Goal: Task Accomplishment & Management: Use online tool/utility

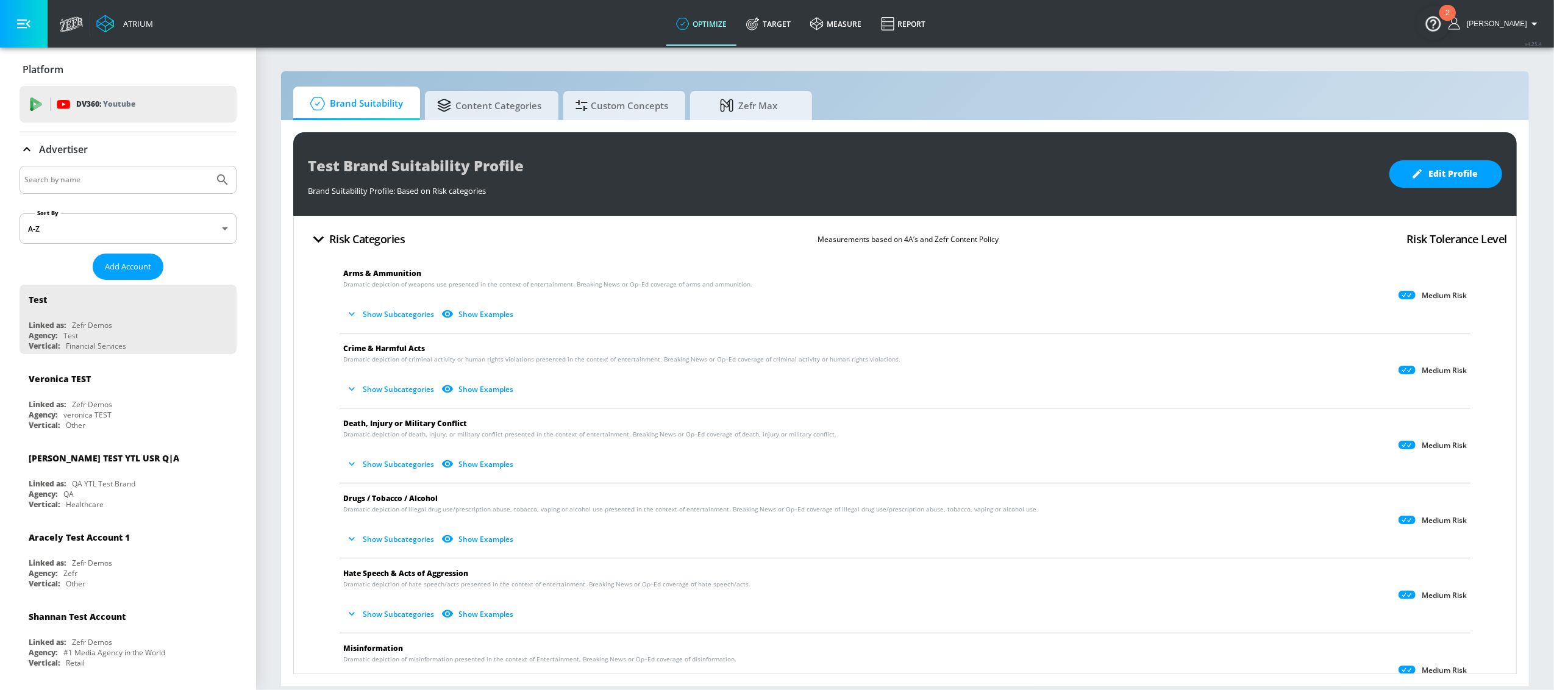
click at [178, 173] on input "Search by name" at bounding box center [116, 180] width 185 height 16
type input "[GEOGRAPHIC_DATA]"
click at [209, 166] on button "Submit Search" at bounding box center [222, 179] width 27 height 27
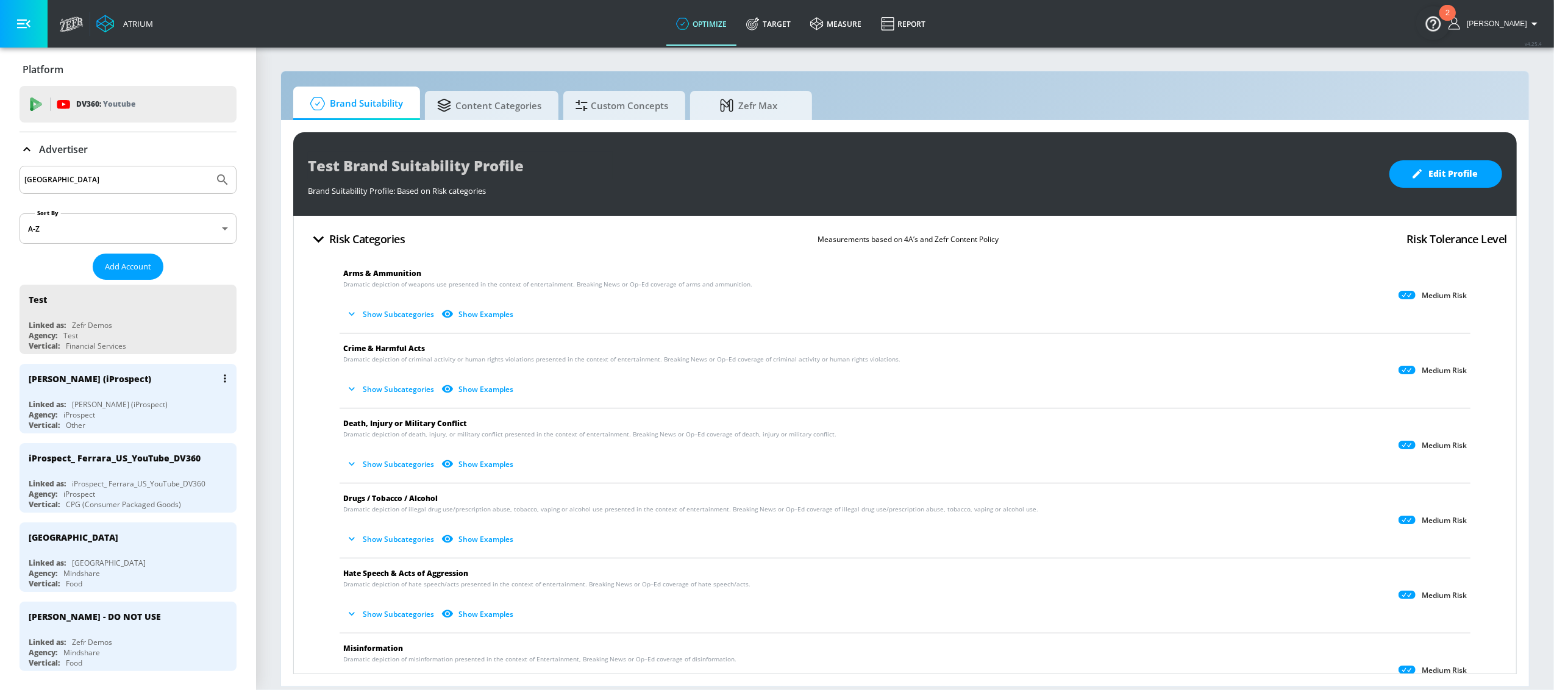
click at [122, 399] on div "[PERSON_NAME] (iProspect) Linked as: [PERSON_NAME] (iProspect) Agency: iProspec…" at bounding box center [128, 399] width 217 height 70
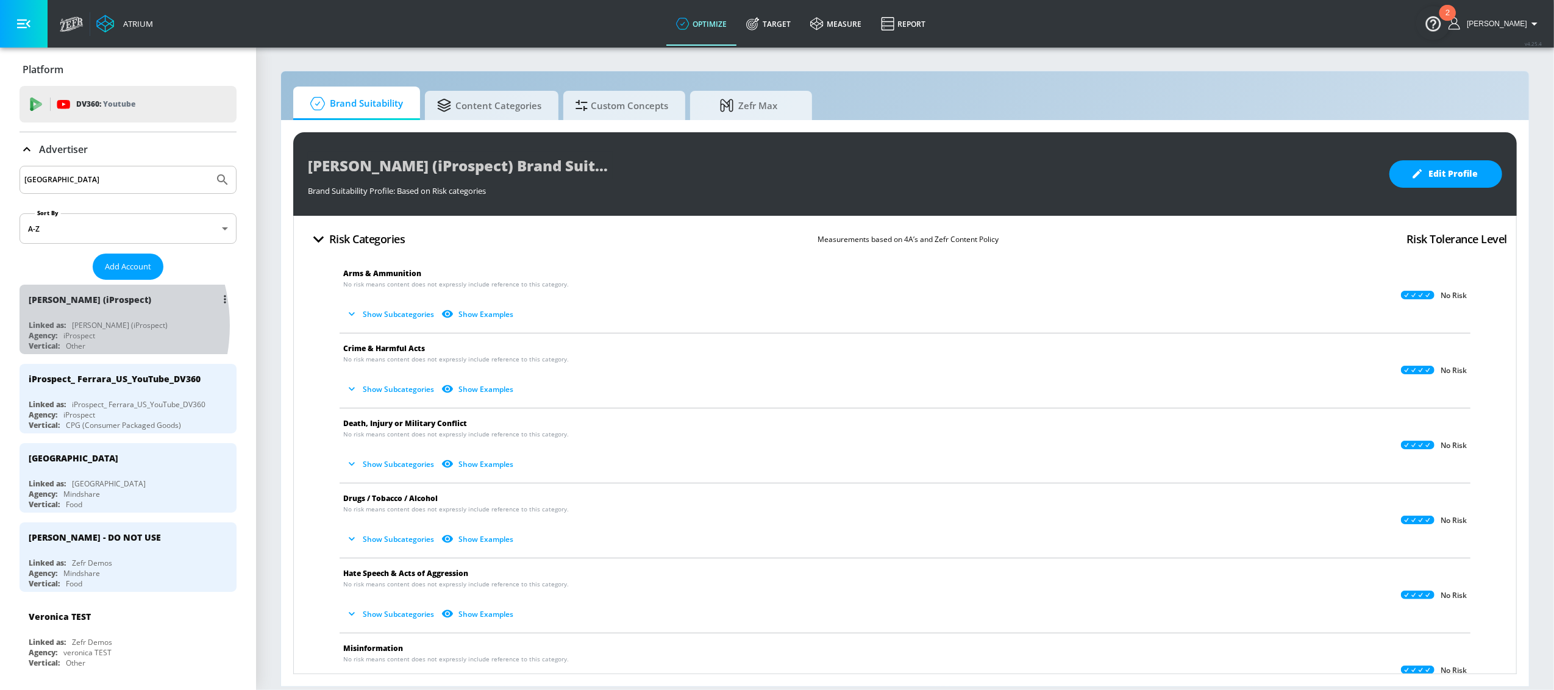
click at [59, 326] on div "Linked as:" at bounding box center [47, 325] width 37 height 10
click at [758, 20] on icon at bounding box center [752, 25] width 12 height 12
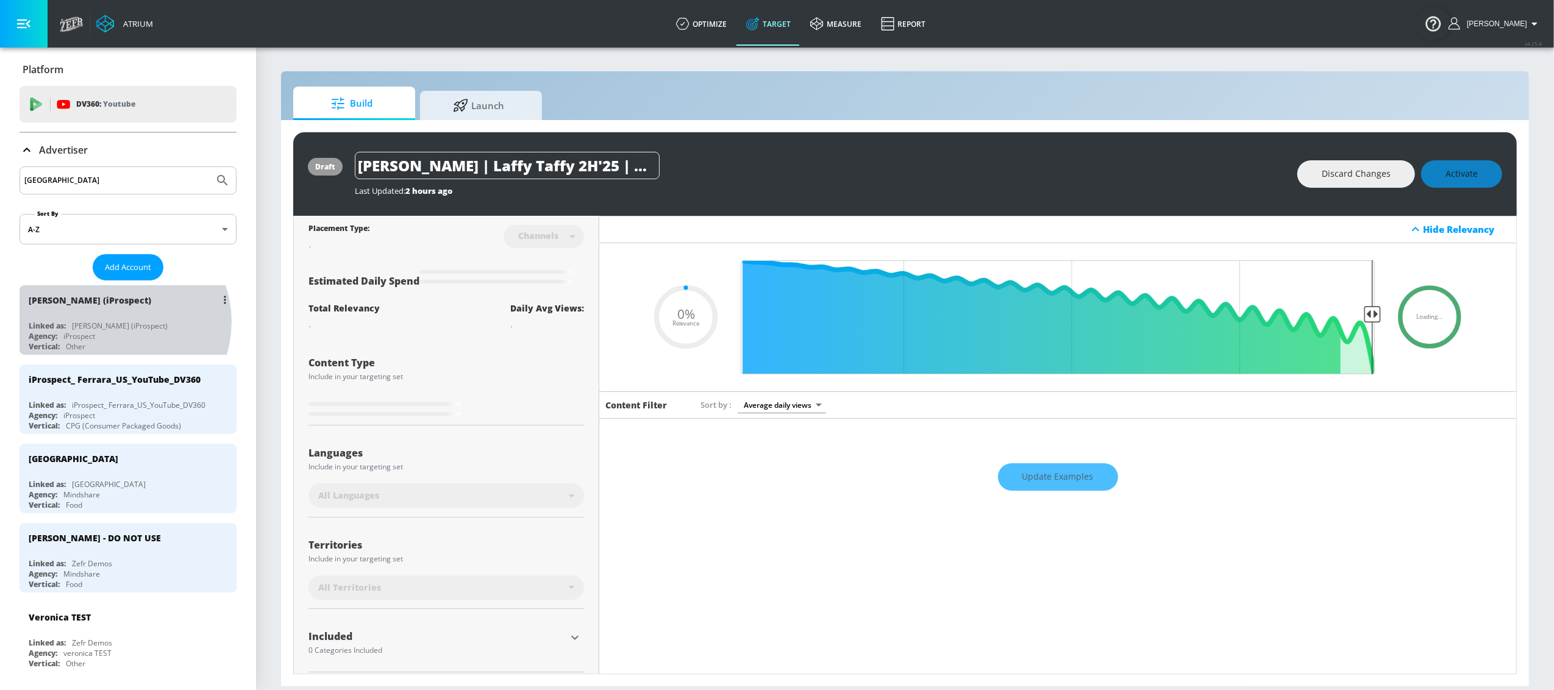
click at [121, 322] on div "[PERSON_NAME] (iProspect)" at bounding box center [120, 326] width 96 height 10
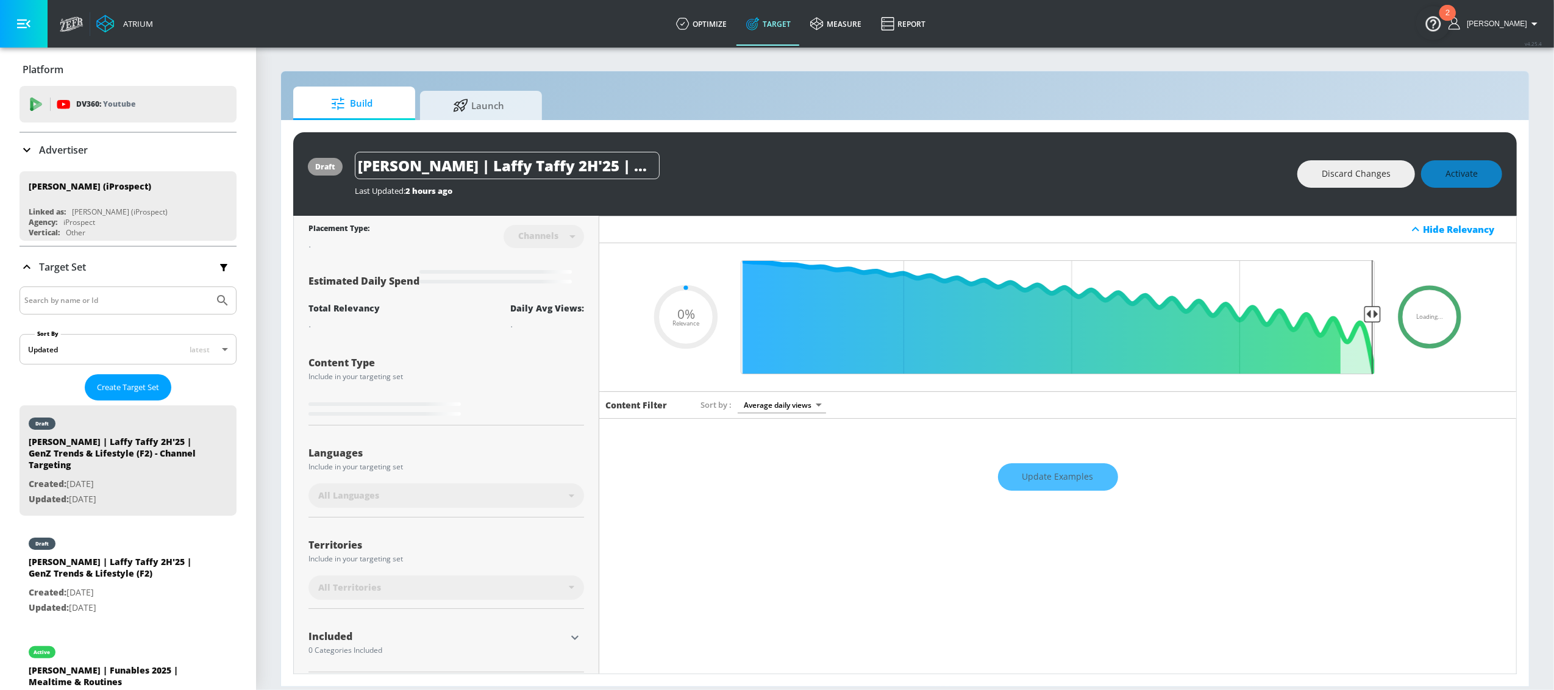
type input "0.25"
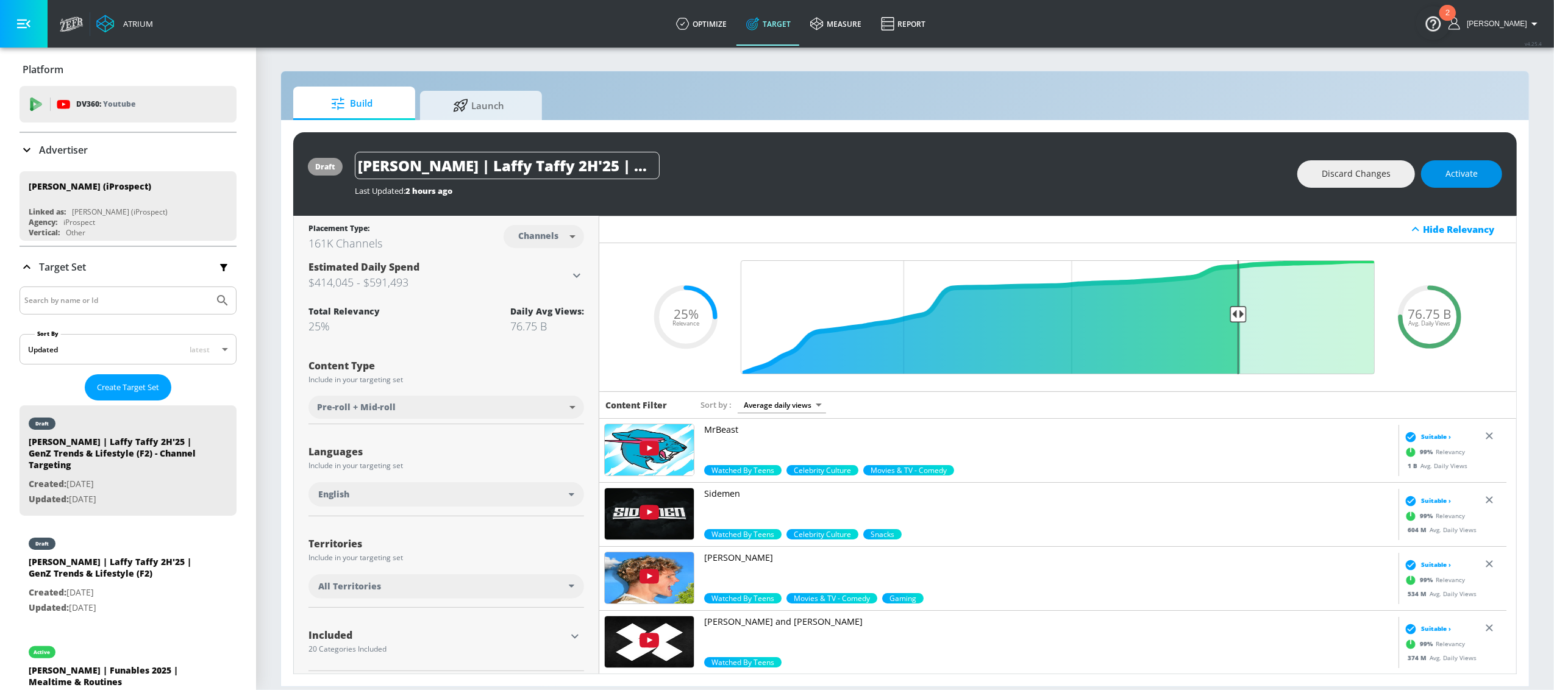
click at [1156, 181] on button "Activate" at bounding box center [1461, 173] width 81 height 27
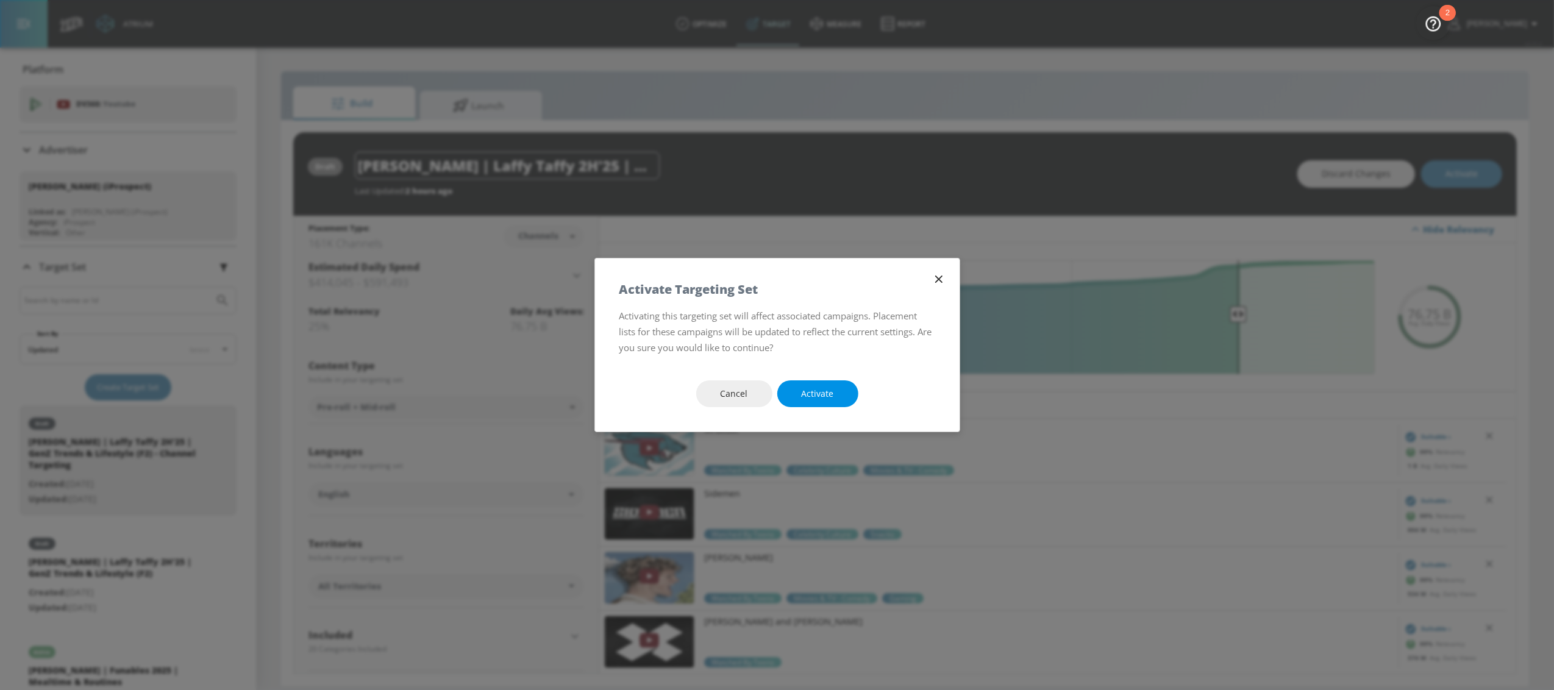
click at [821, 401] on span "Activate" at bounding box center [818, 394] width 32 height 15
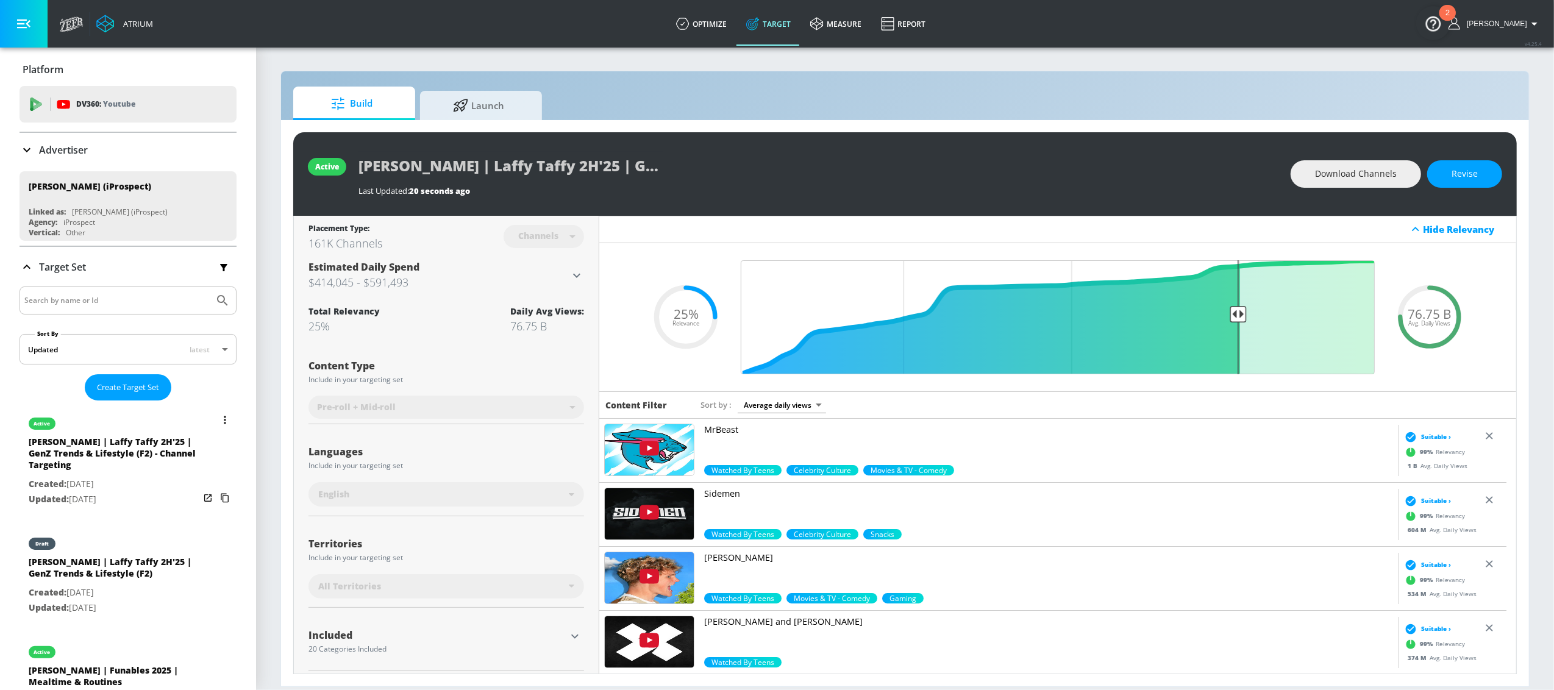
drag, startPoint x: 93, startPoint y: 570, endPoint x: 140, endPoint y: 559, distance: 47.8
click at [93, 517] on div "[PERSON_NAME] | Laffy Taffy 2H'25 | GenZ Trends & Lifestyle (F2)" at bounding box center [114, 570] width 171 height 29
type input "[PERSON_NAME] | Laffy Taffy 2H'25 | GenZ Trends & Lifestyle (F2)"
type input "videos"
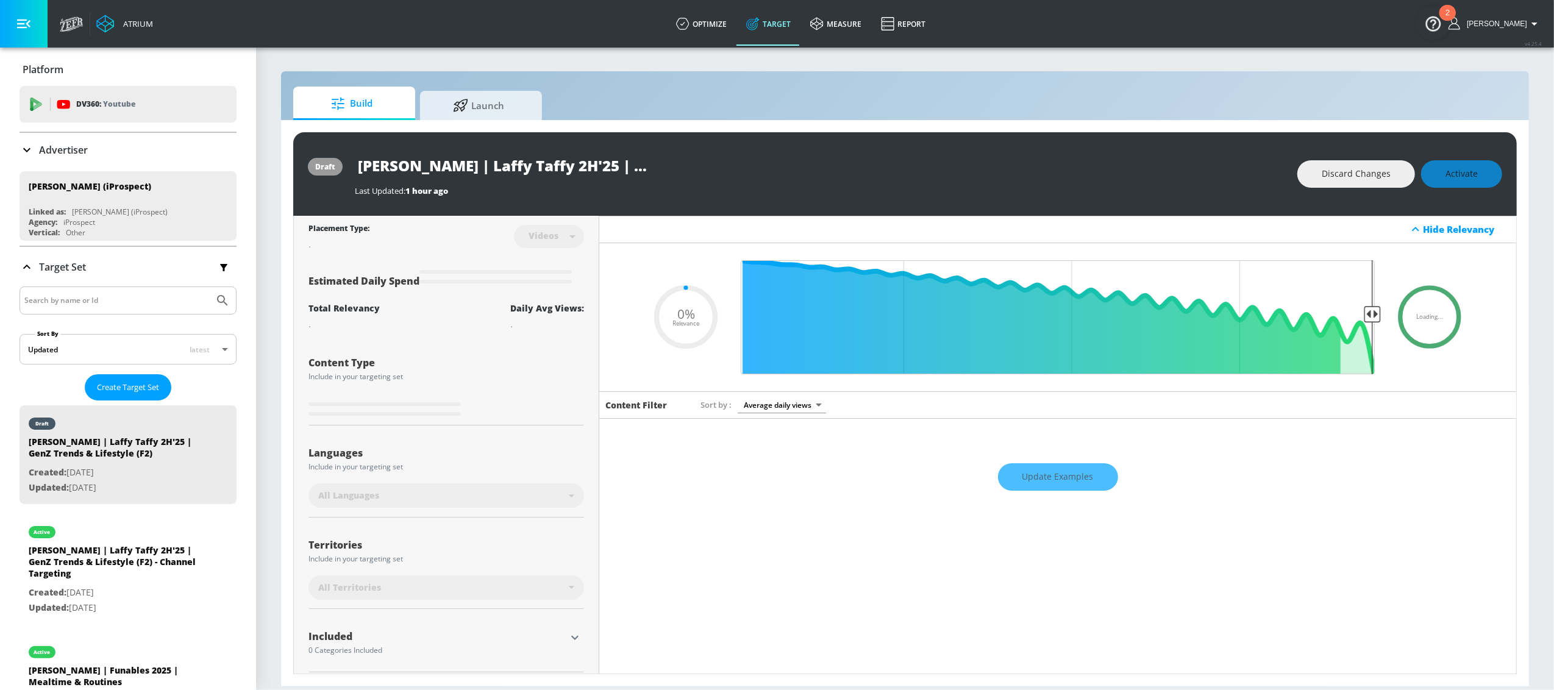
type input "0.11"
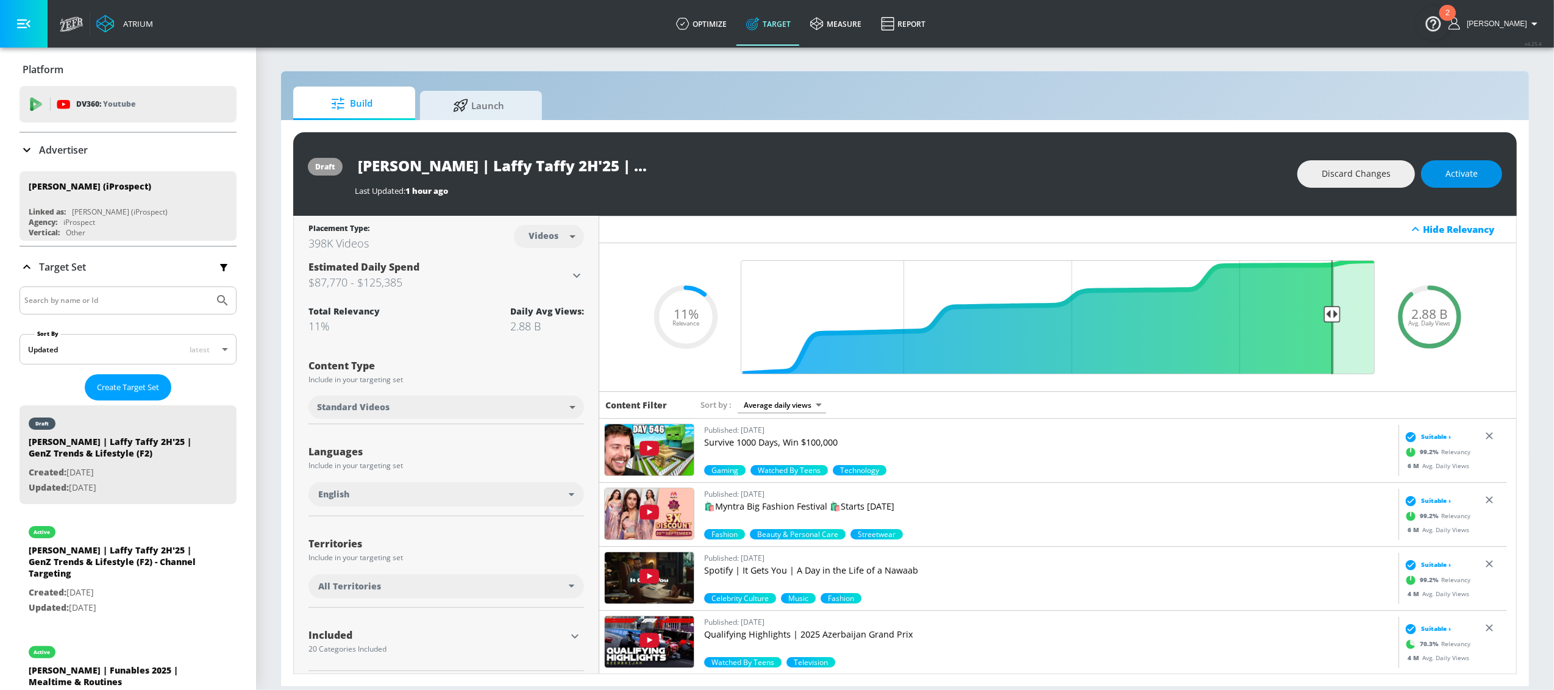
click at [1156, 176] on span "Activate" at bounding box center [1462, 173] width 32 height 15
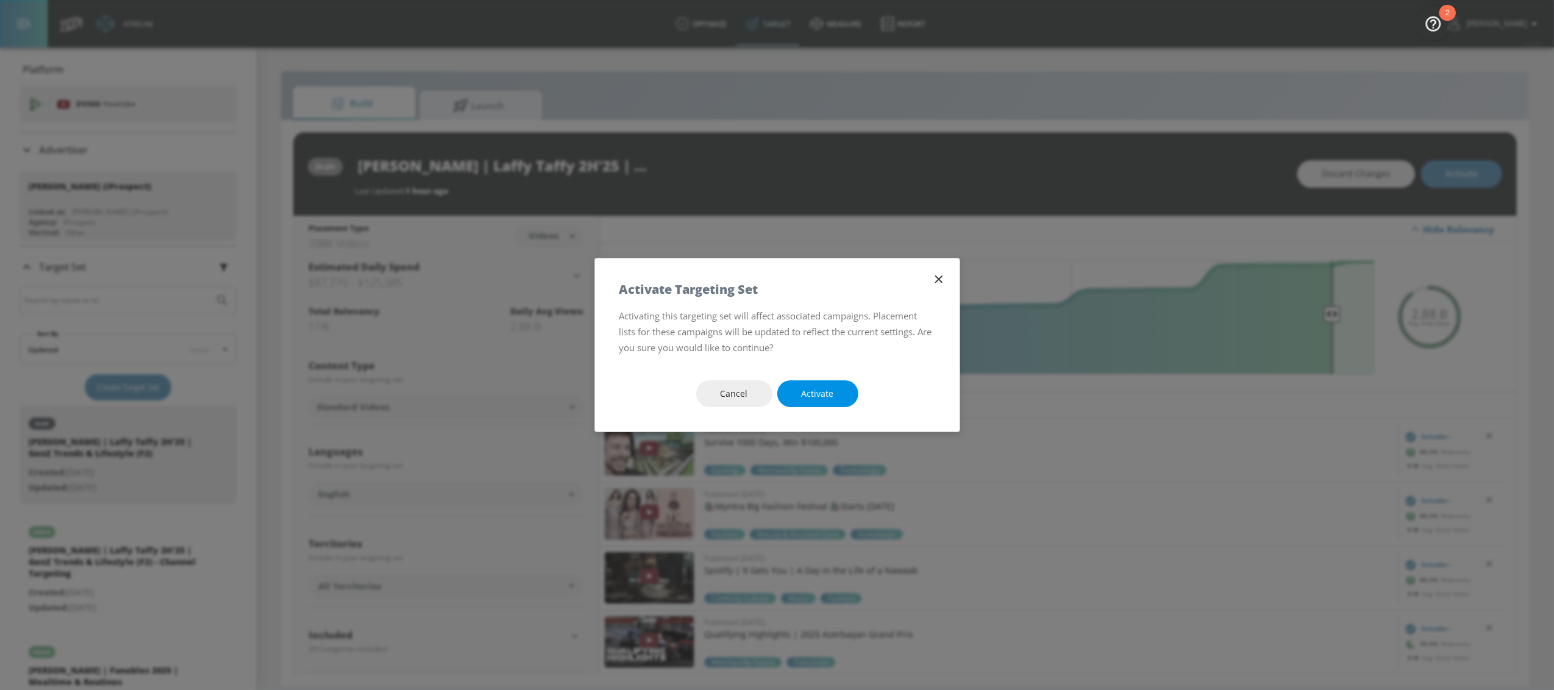
click at [840, 393] on button "Activate" at bounding box center [817, 393] width 81 height 27
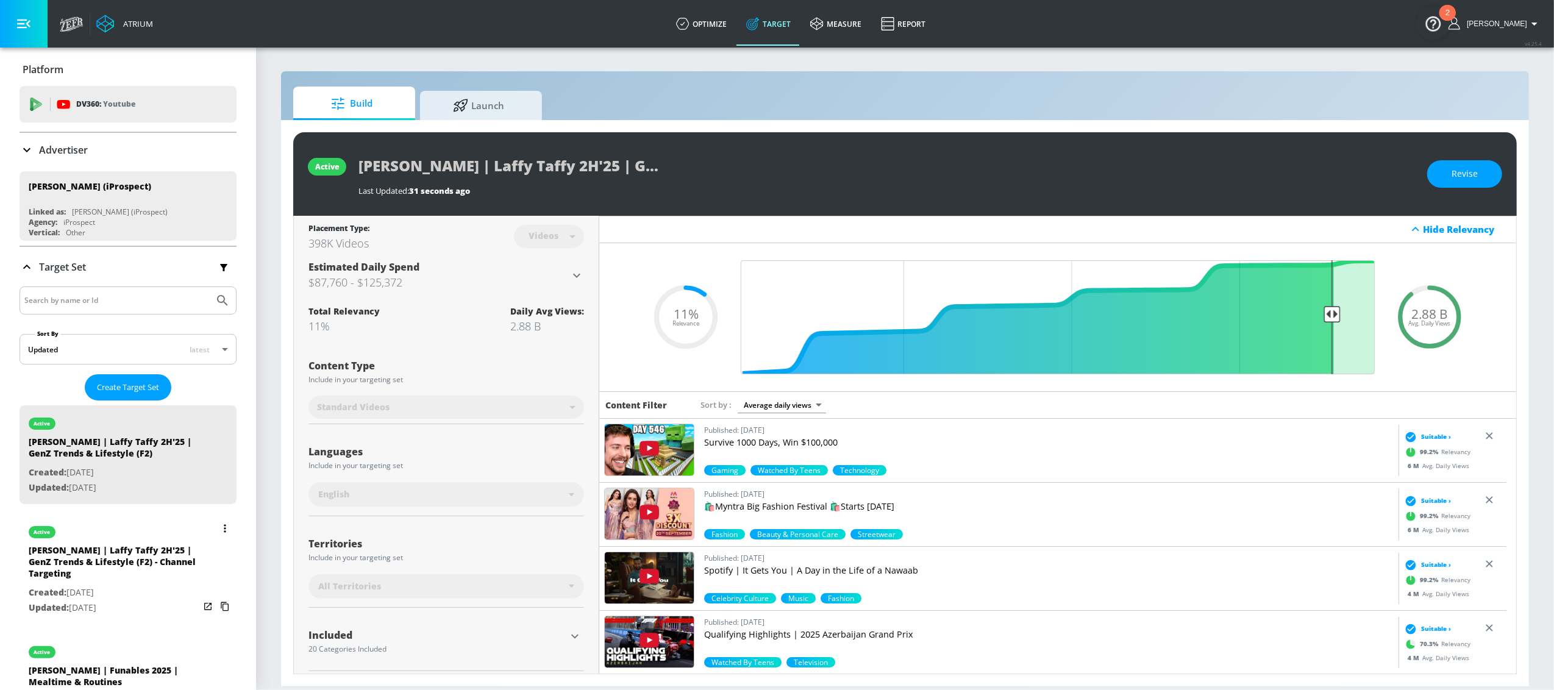
click at [166, 517] on div "active" at bounding box center [114, 529] width 171 height 30
type input "[PERSON_NAME] | Laffy Taffy 2H'25 | GenZ Trends & Lifestyle (F2) - Channel Targ…"
type input "channels"
type input "0.05"
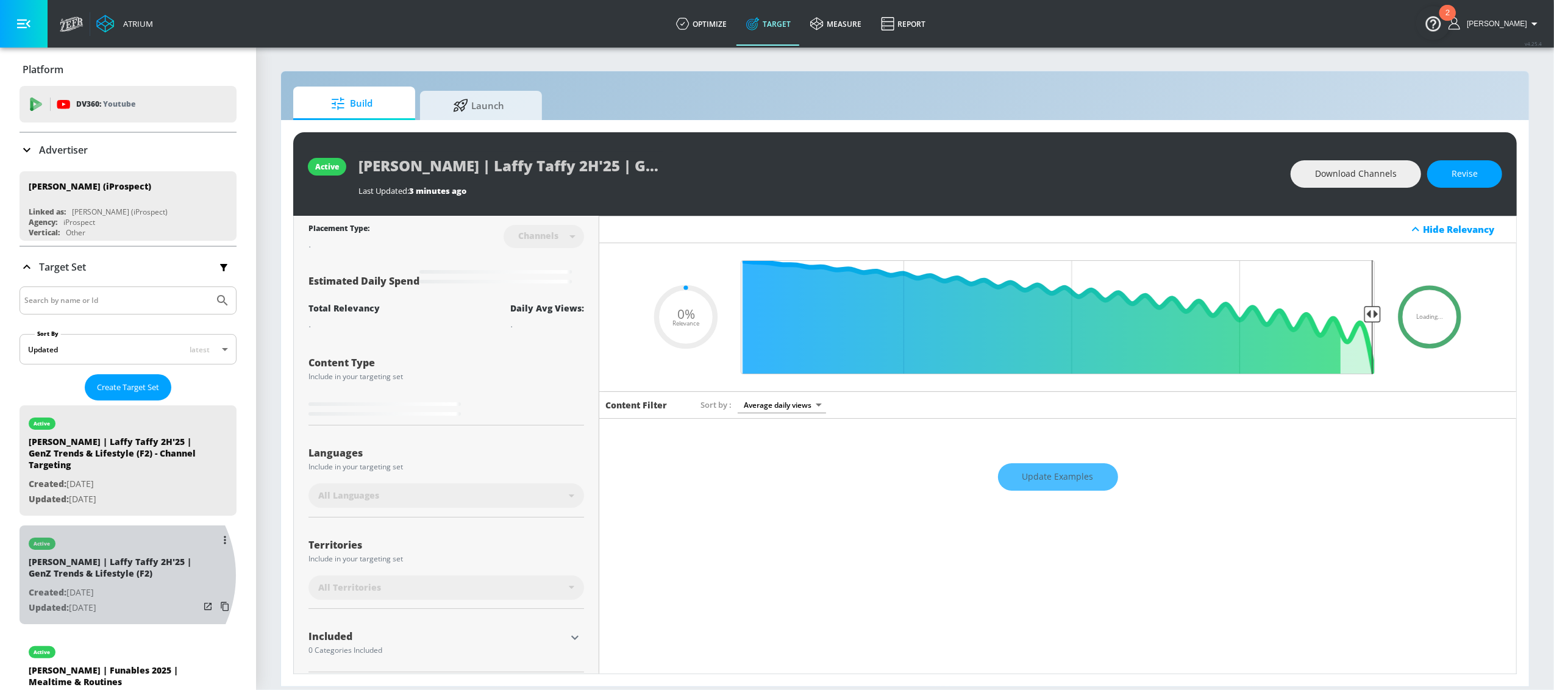
click at [116, 517] on div "[PERSON_NAME] | Laffy Taffy 2H'25 | GenZ Trends & Lifestyle (F2)" at bounding box center [114, 570] width 171 height 29
type input "[PERSON_NAME] | Laffy Taffy 2H'25 | GenZ Trends & Lifestyle (F2)"
type input "videos"
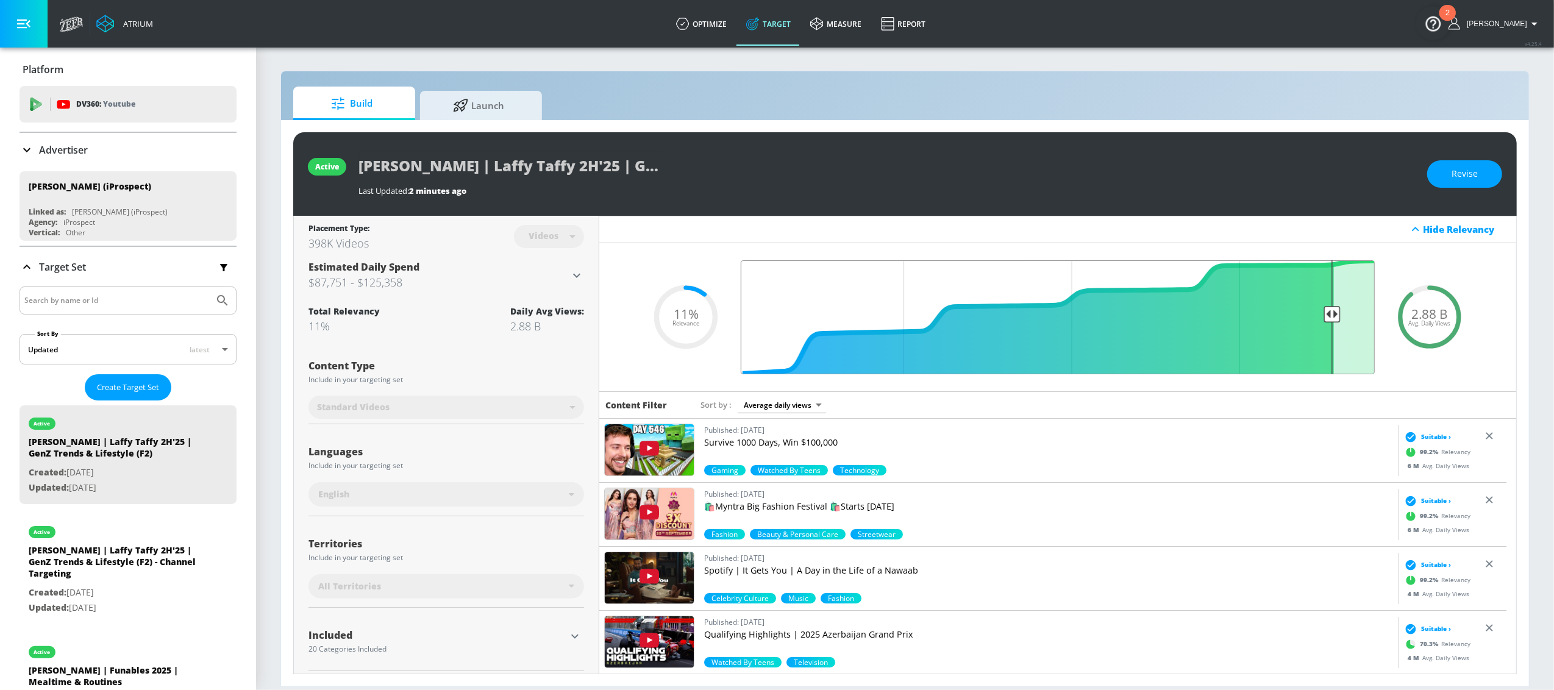
drag, startPoint x: 1327, startPoint y: 314, endPoint x: 1142, endPoint y: 305, distance: 185.6
click at [1141, 305] on input "Final Threshold" at bounding box center [1058, 317] width 646 height 114
drag, startPoint x: 1329, startPoint y: 313, endPoint x: 1262, endPoint y: 308, distance: 67.2
click at [1156, 310] on input "Final Threshold" at bounding box center [1058, 317] width 646 height 114
click at [1156, 168] on span "Revise" at bounding box center [1465, 173] width 26 height 15
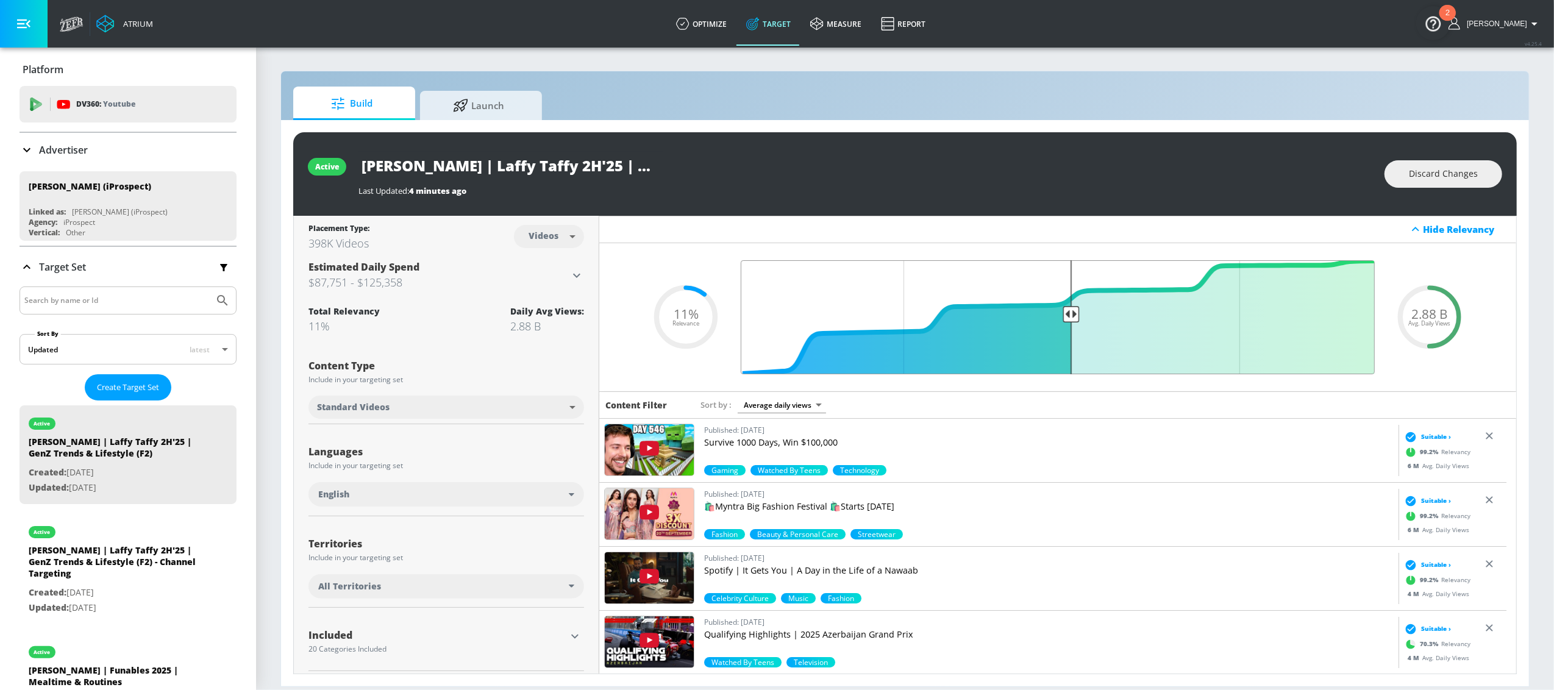
drag, startPoint x: 1326, startPoint y: 315, endPoint x: 1060, endPoint y: 315, distance: 265.2
click at [1061, 315] on input "Final Threshold" at bounding box center [1058, 317] width 646 height 114
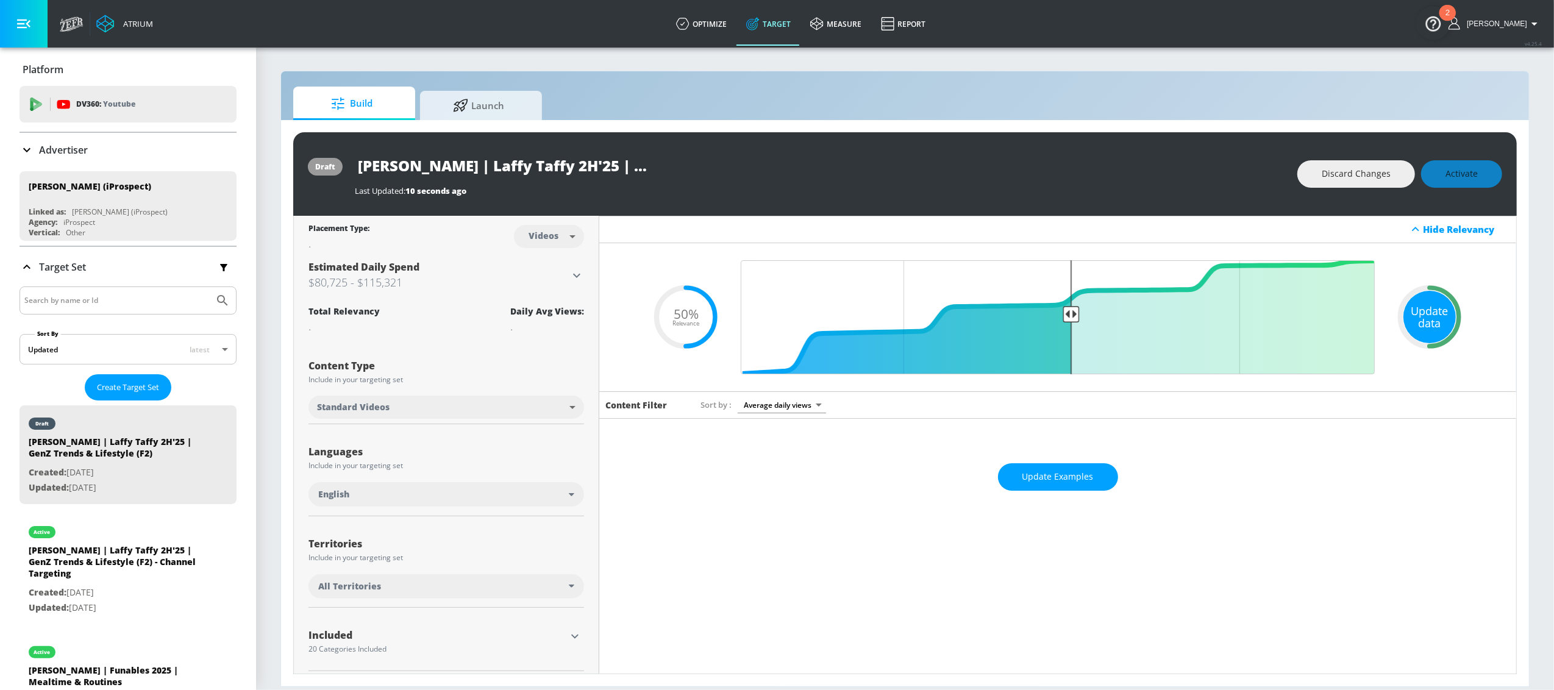
click at [1156, 314] on div "Update data" at bounding box center [1430, 317] width 52 height 52
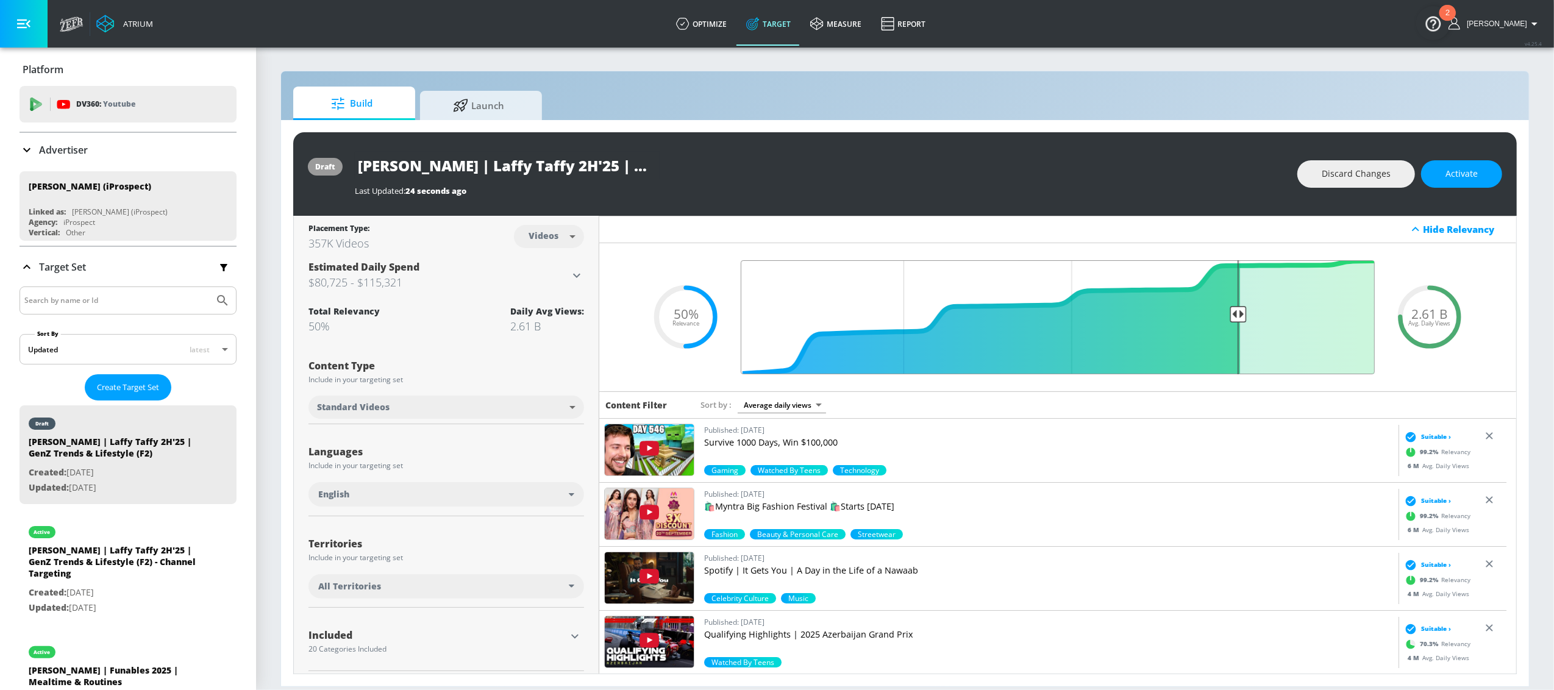
drag, startPoint x: 1063, startPoint y: 315, endPoint x: 1232, endPoint y: 329, distance: 170.1
click at [1156, 329] on input "Final Threshold" at bounding box center [1058, 317] width 646 height 114
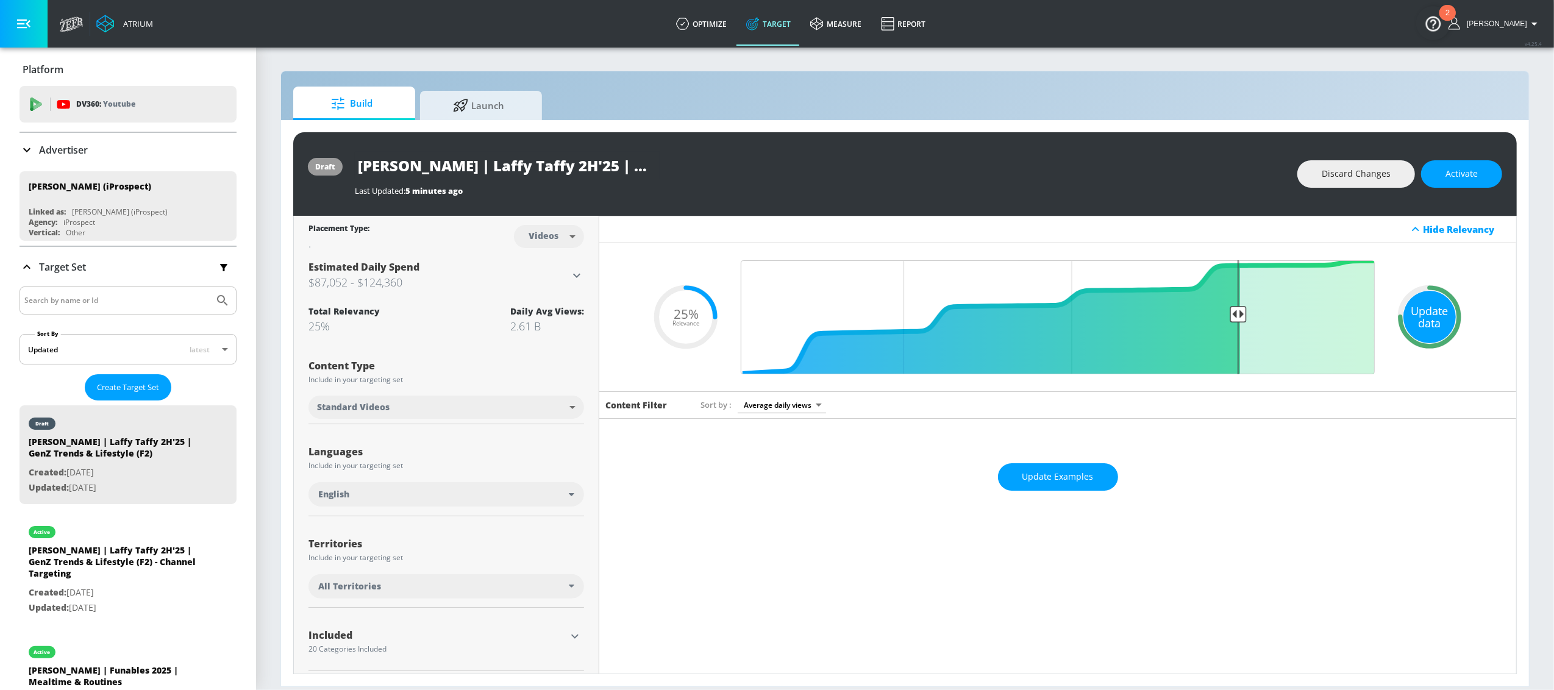
click at [1156, 304] on div "Update data" at bounding box center [1430, 317] width 52 height 52
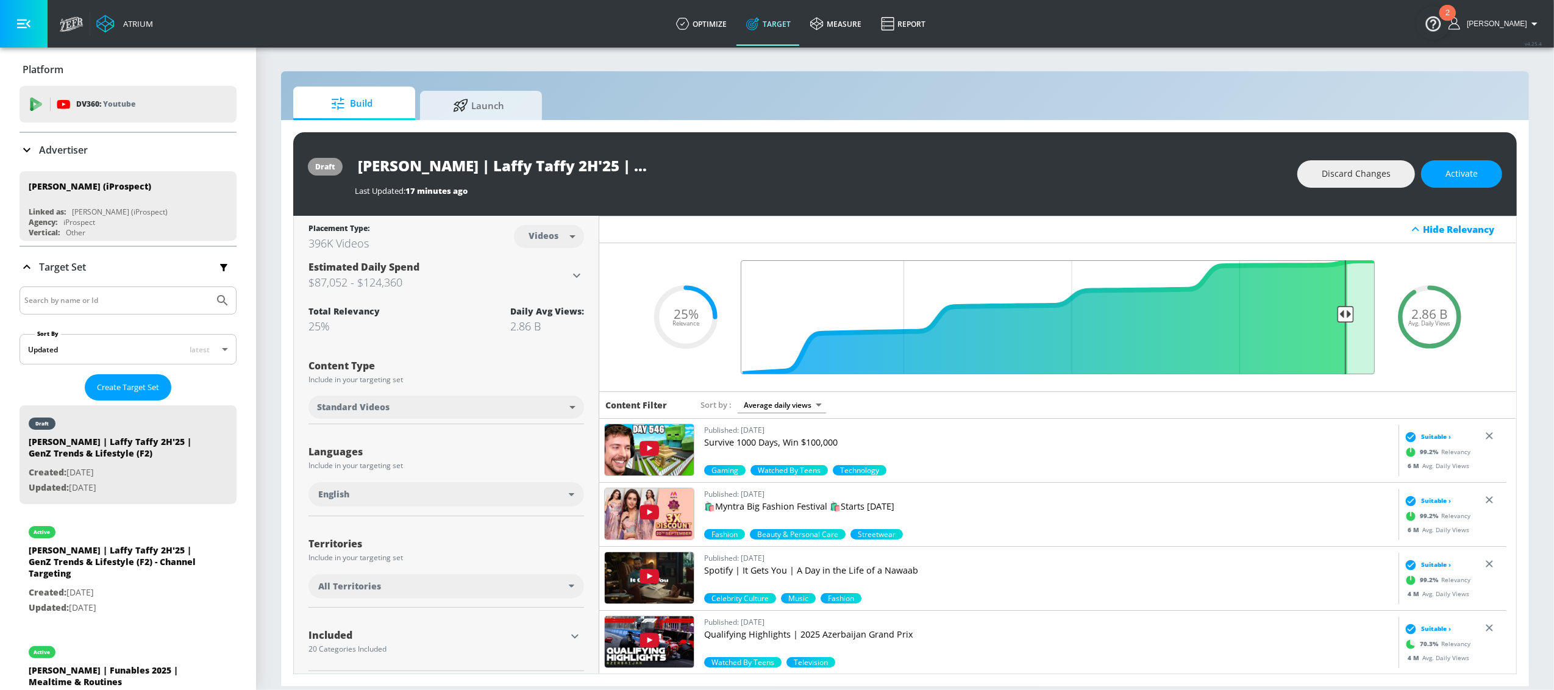
drag, startPoint x: 1235, startPoint y: 314, endPoint x: 1336, endPoint y: 314, distance: 101.2
type input "0.09"
click at [1156, 314] on input "Final Threshold" at bounding box center [1058, 317] width 646 height 114
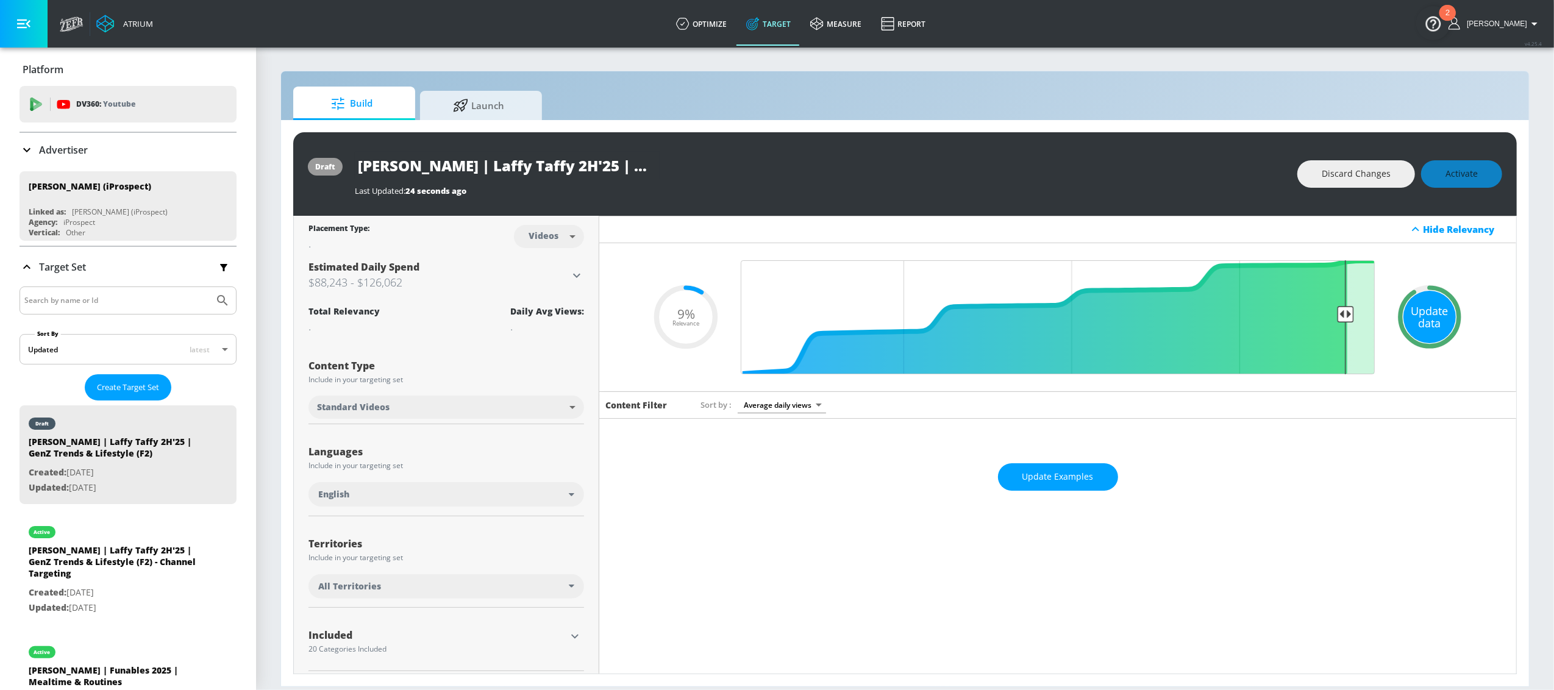
click at [1156, 320] on div "Update data" at bounding box center [1430, 317] width 52 height 52
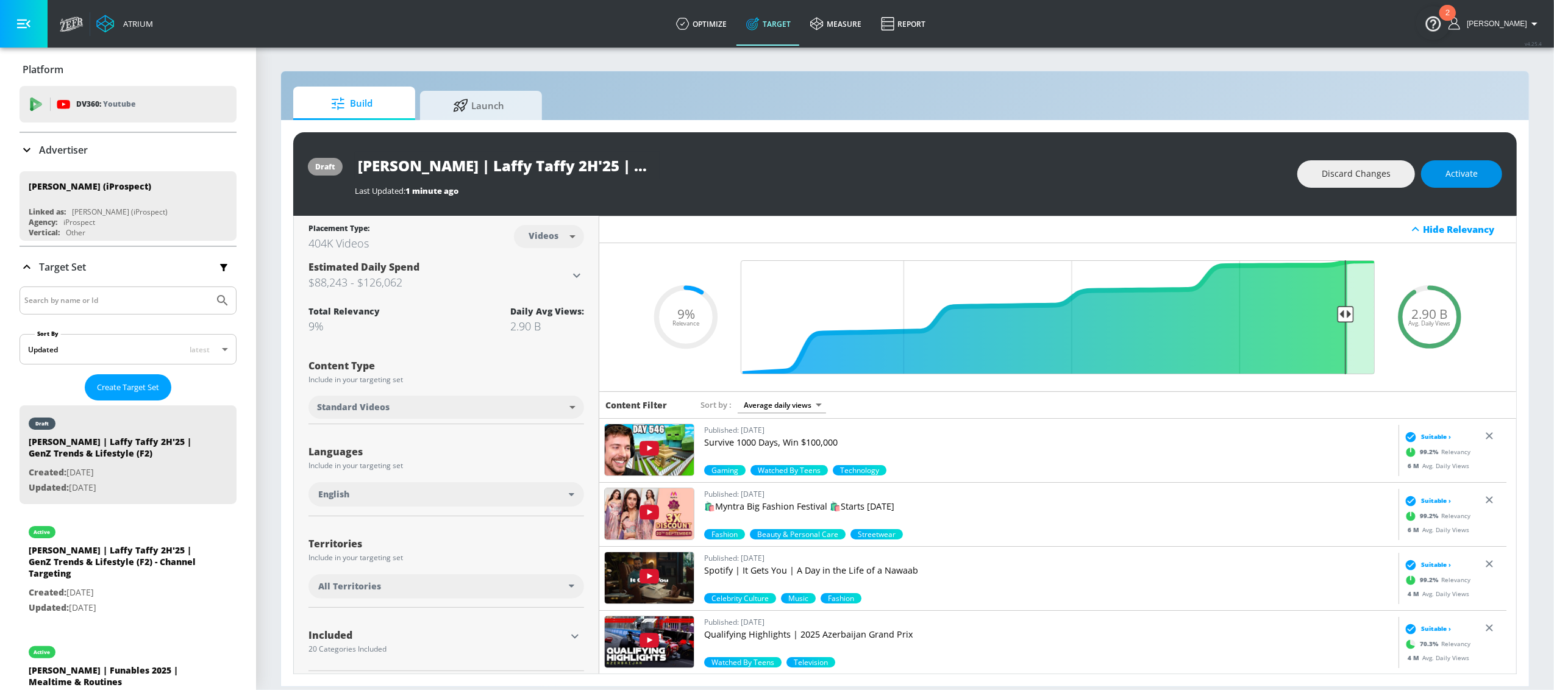
click at [1156, 180] on span "Activate" at bounding box center [1462, 173] width 32 height 15
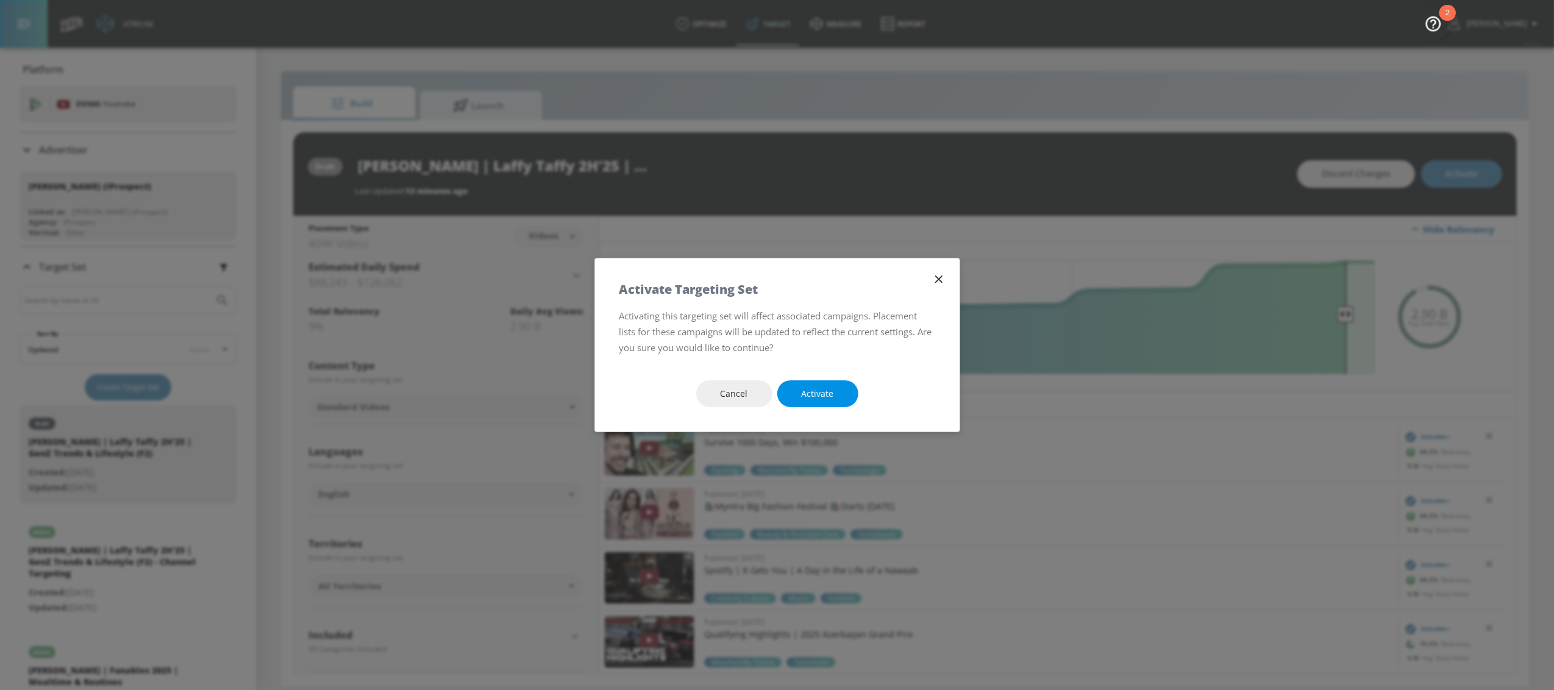
click at [802, 397] on span "Activate" at bounding box center [818, 394] width 32 height 15
